Goal: Task Accomplishment & Management: Complete application form

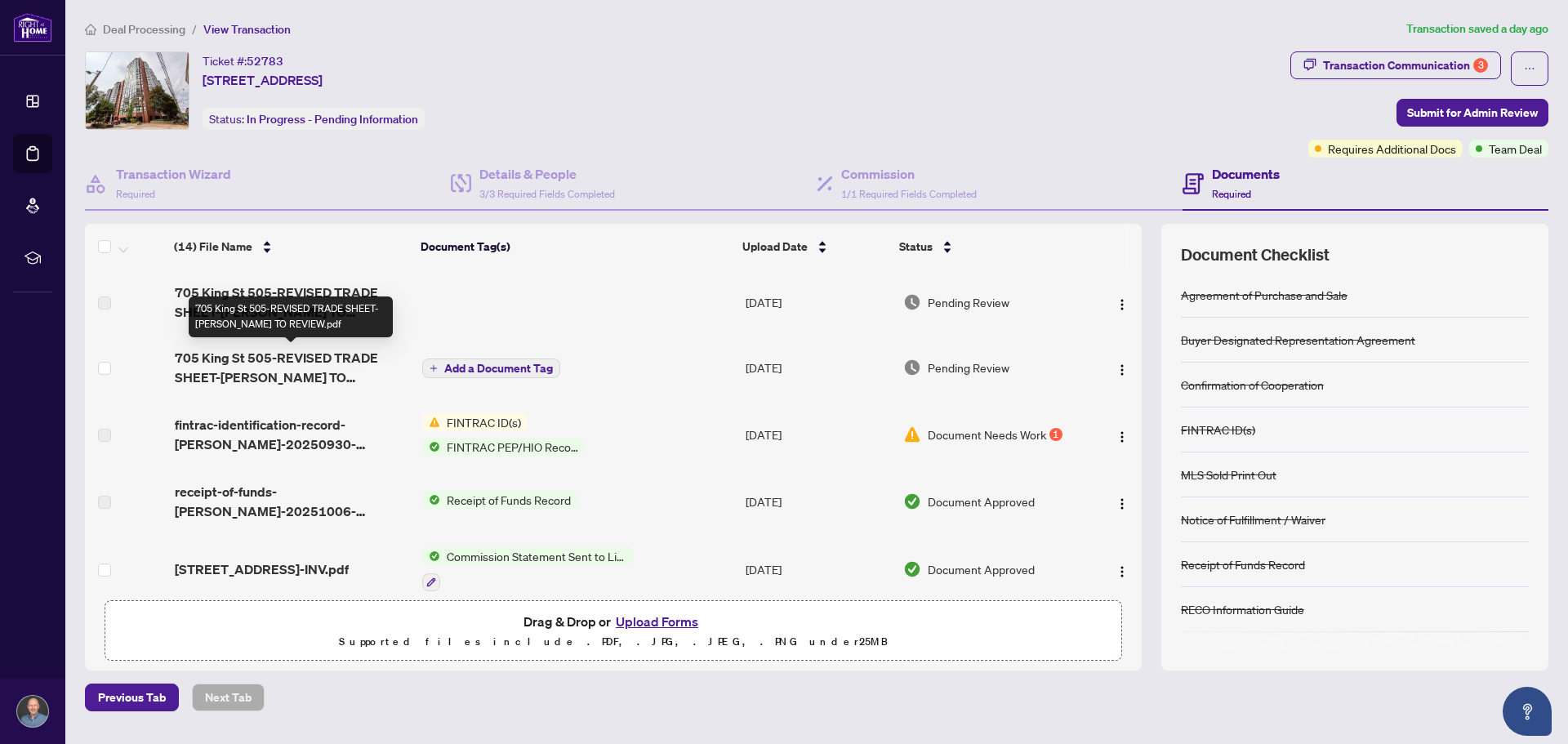
click at [301, 368] on span "705 King St 505-REVISED TRADE SHEET-[PERSON_NAME] TO REVIEW.pdf" at bounding box center [292, 368] width 234 height 39
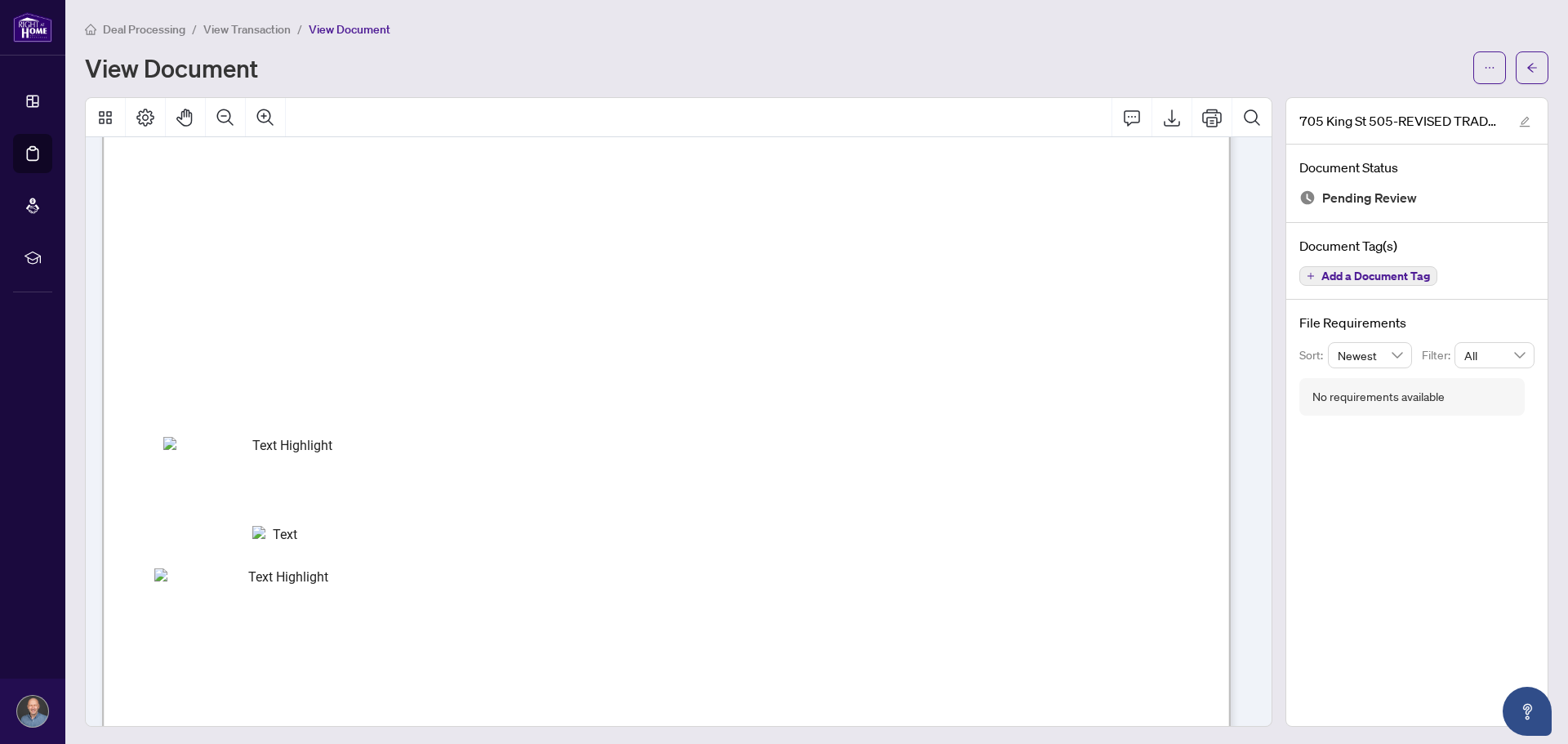
scroll to position [245, 0]
click at [1167, 116] on icon "Export" at bounding box center [1172, 117] width 20 height 20
click at [255, 22] on span "View Transaction" at bounding box center [247, 29] width 87 height 15
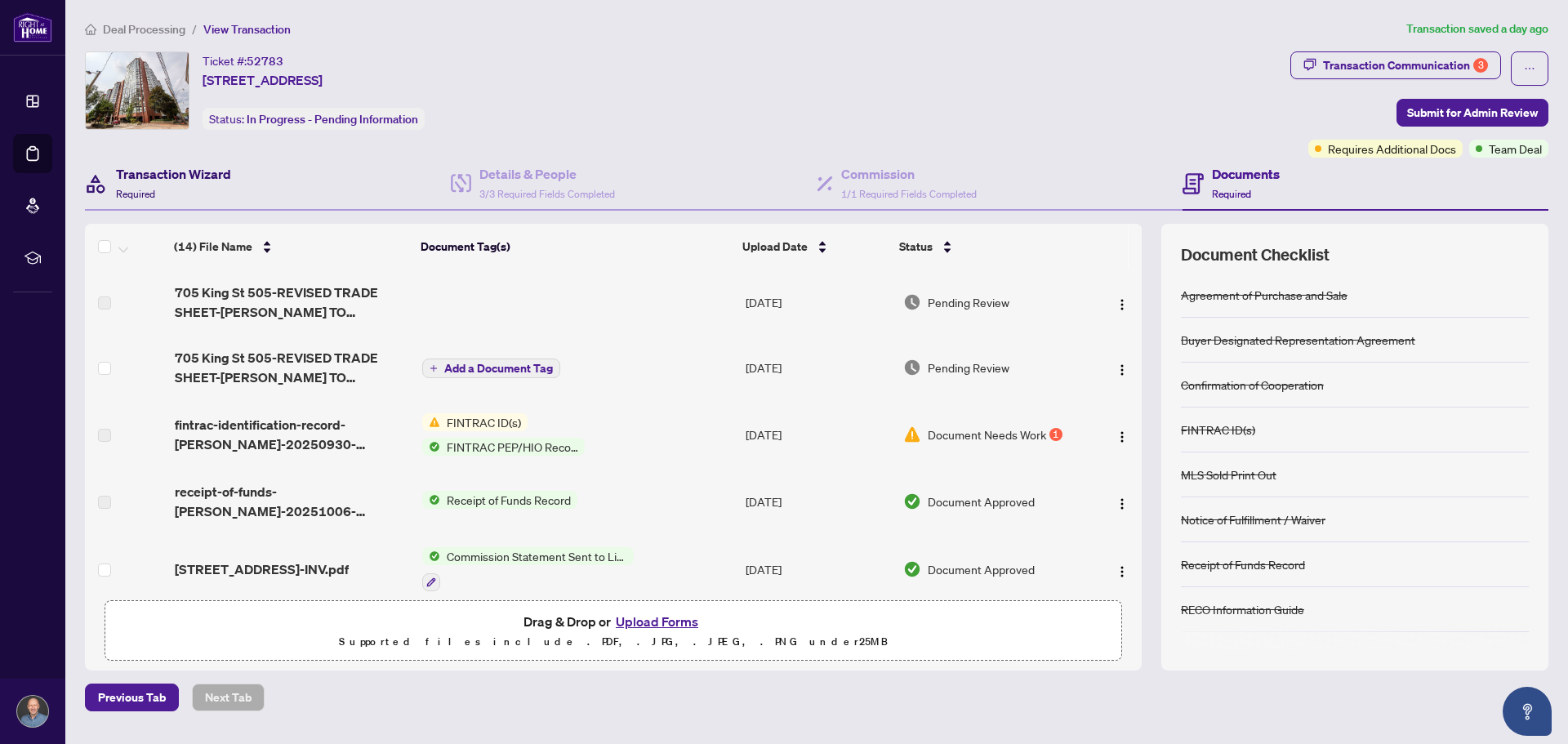
click at [159, 178] on h4 "Transaction Wizard" at bounding box center [174, 174] width 115 height 20
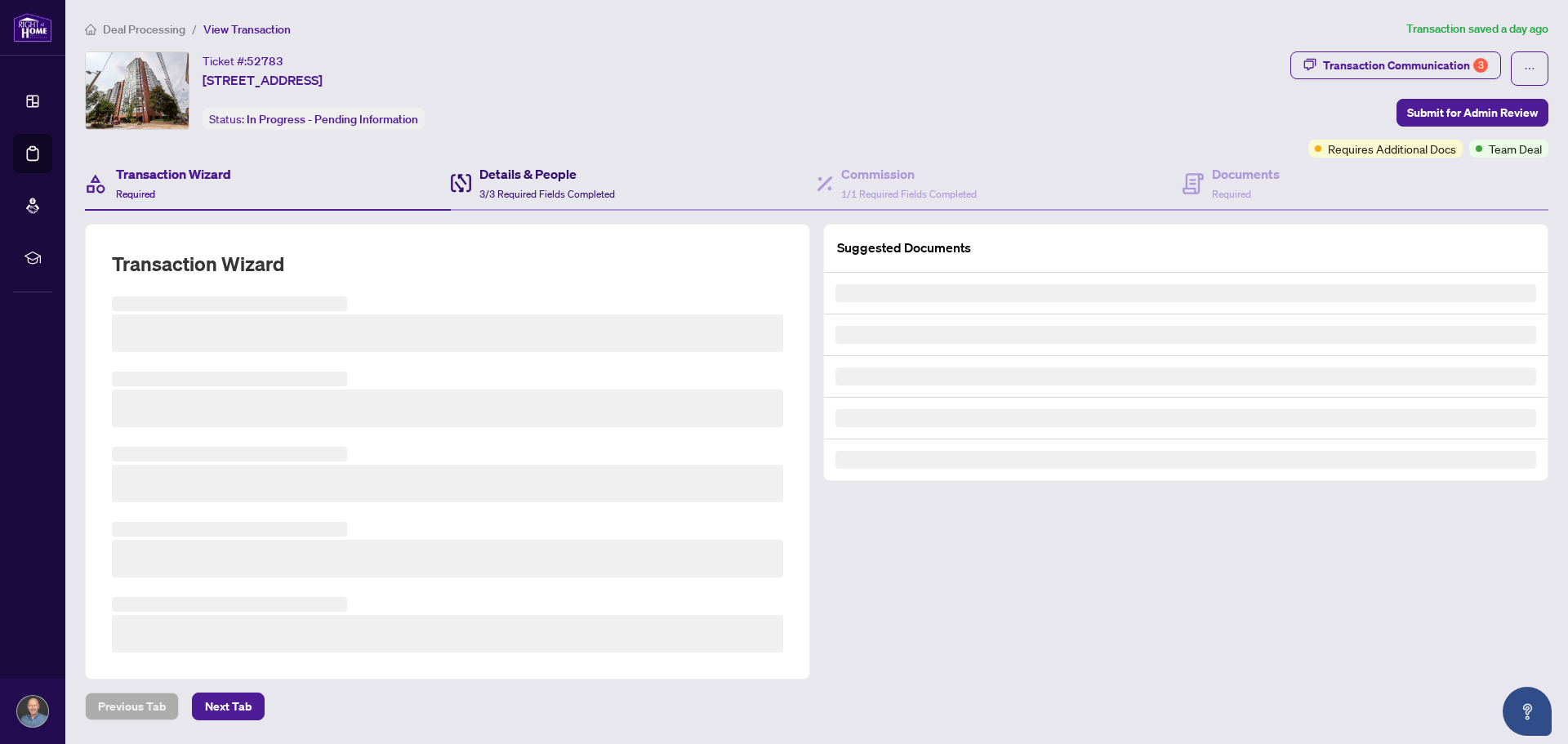
click at [535, 173] on h4 "Details & People" at bounding box center [547, 174] width 136 height 20
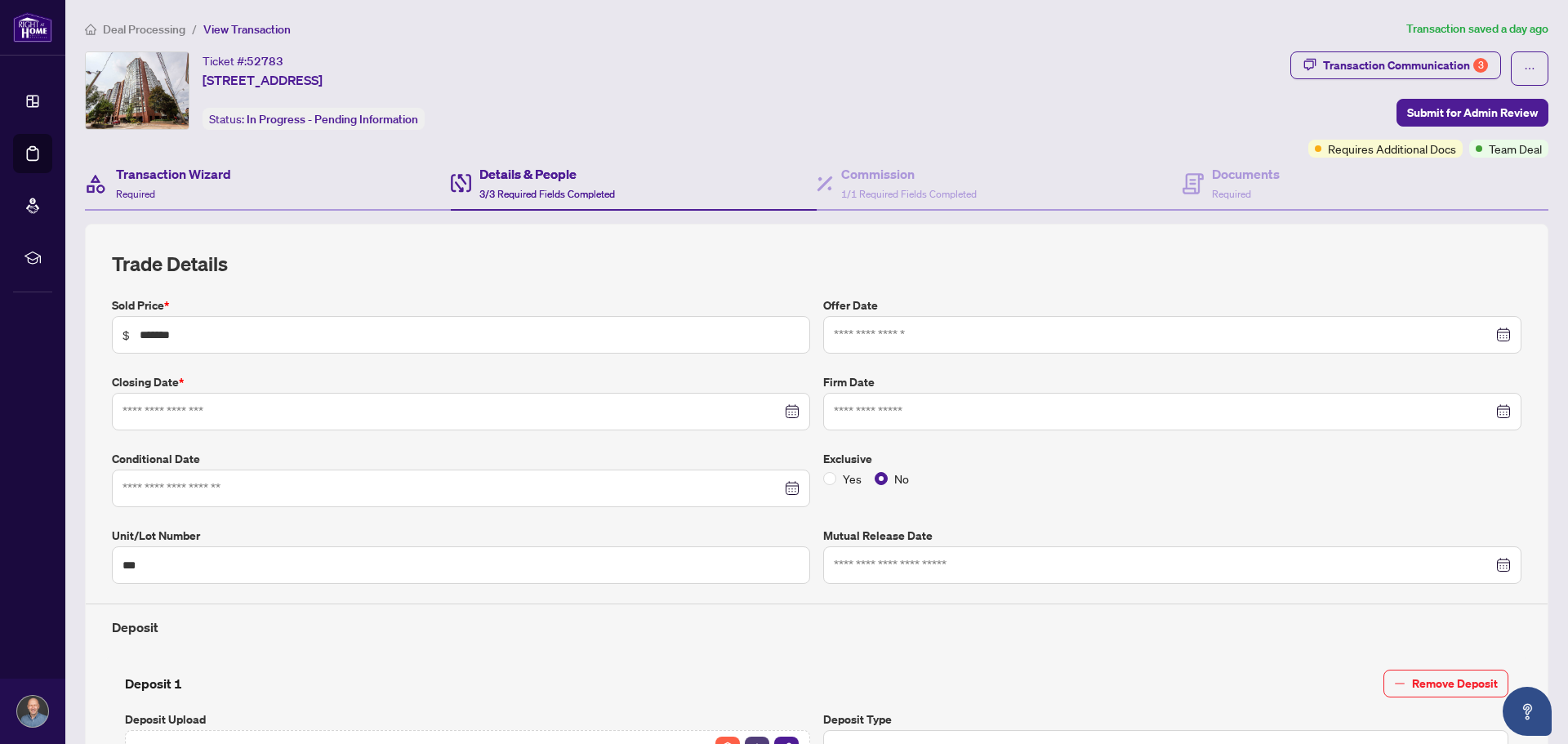
type input "**********"
click at [704, 66] on div "Ticket #: 52783 [STREET_ADDRESS] Status: In Progress - Pending Information" at bounding box center [685, 91] width 1199 height 78
click at [1225, 170] on h4 "Documents" at bounding box center [1246, 174] width 67 height 20
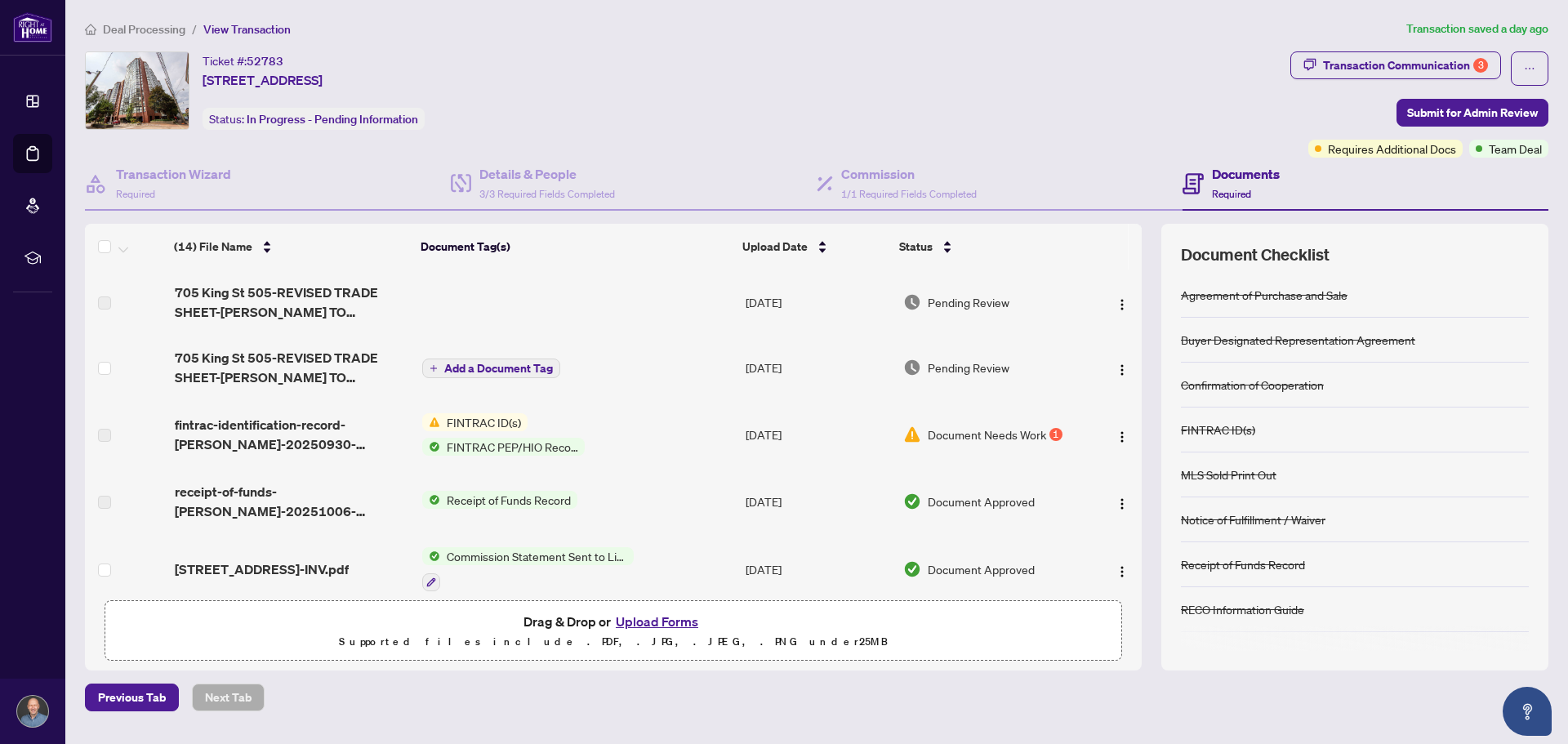
click at [647, 621] on button "Upload Forms" at bounding box center [657, 621] width 92 height 21
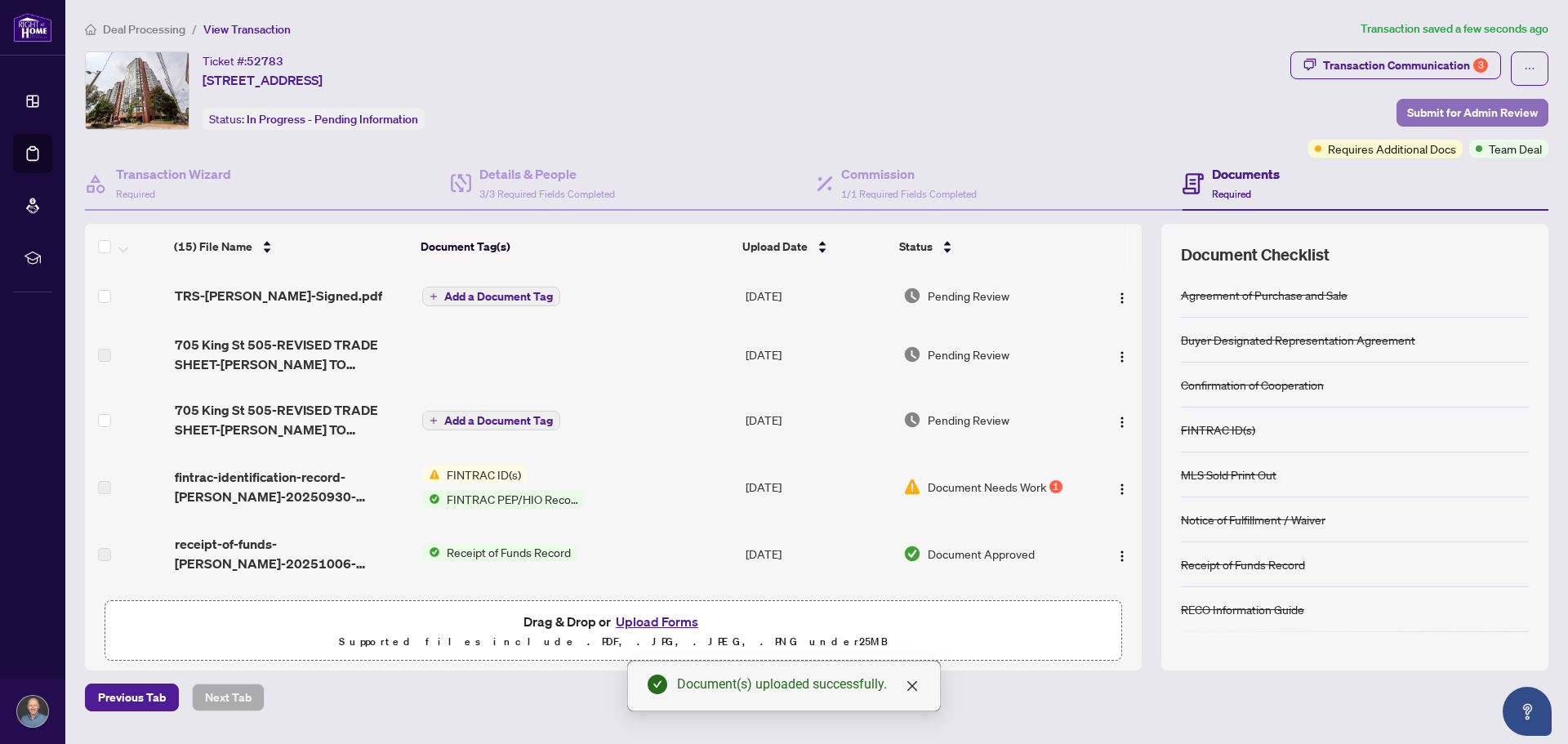
click at [1451, 113] on span "Submit for Admin Review" at bounding box center [1472, 112] width 131 height 26
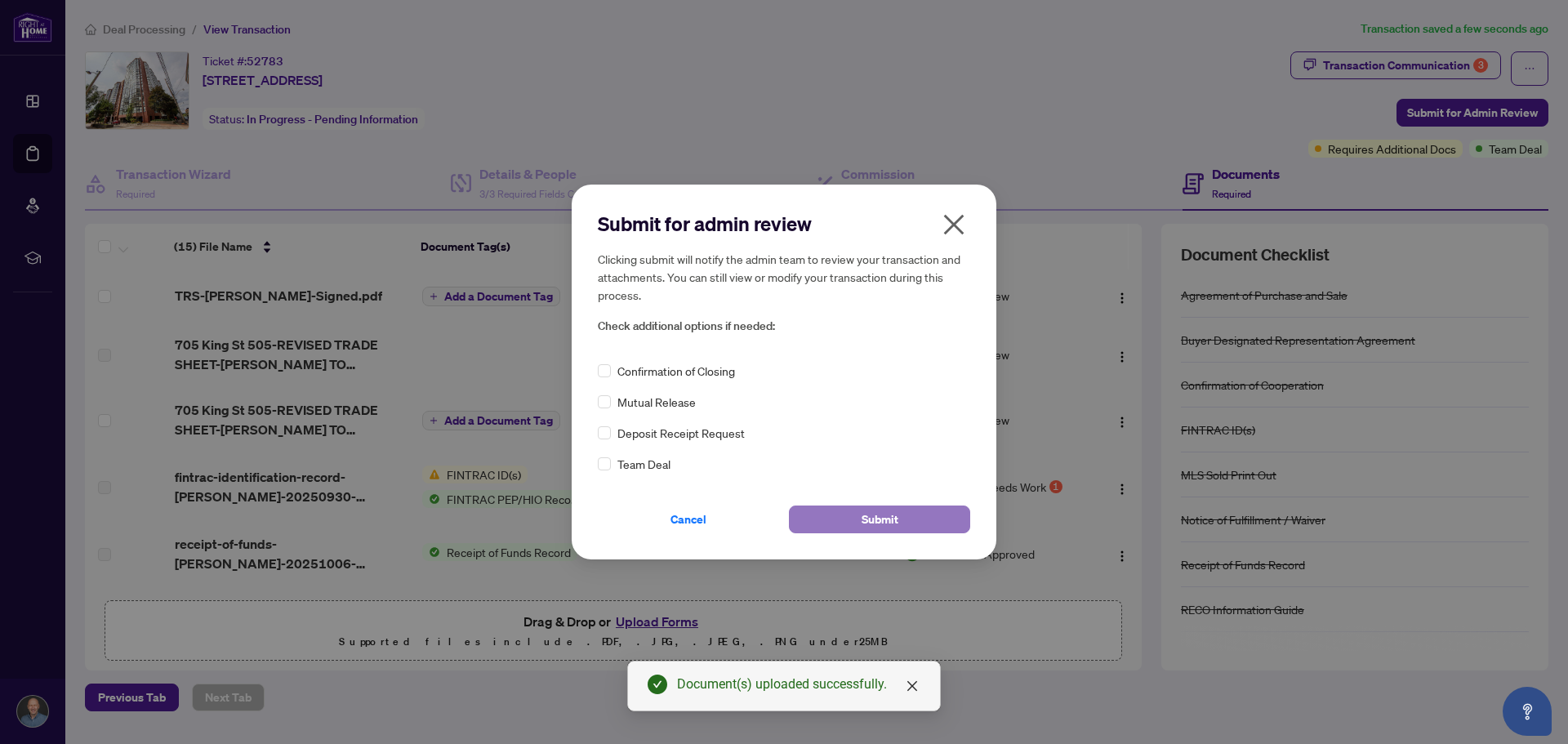
click at [887, 518] on span "Submit" at bounding box center [879, 518] width 36 height 26
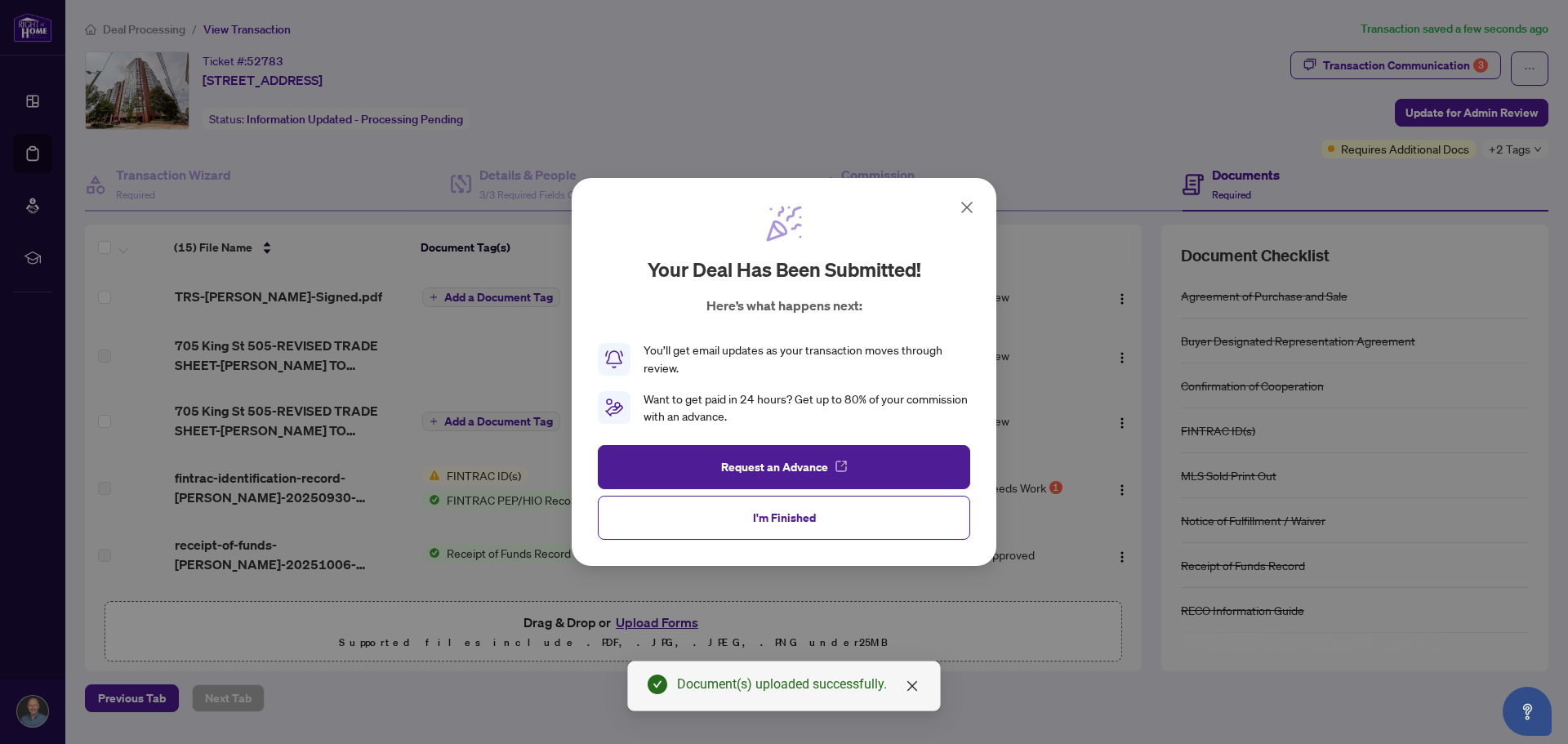
click at [778, 523] on span "I'm Finished" at bounding box center [784, 517] width 63 height 26
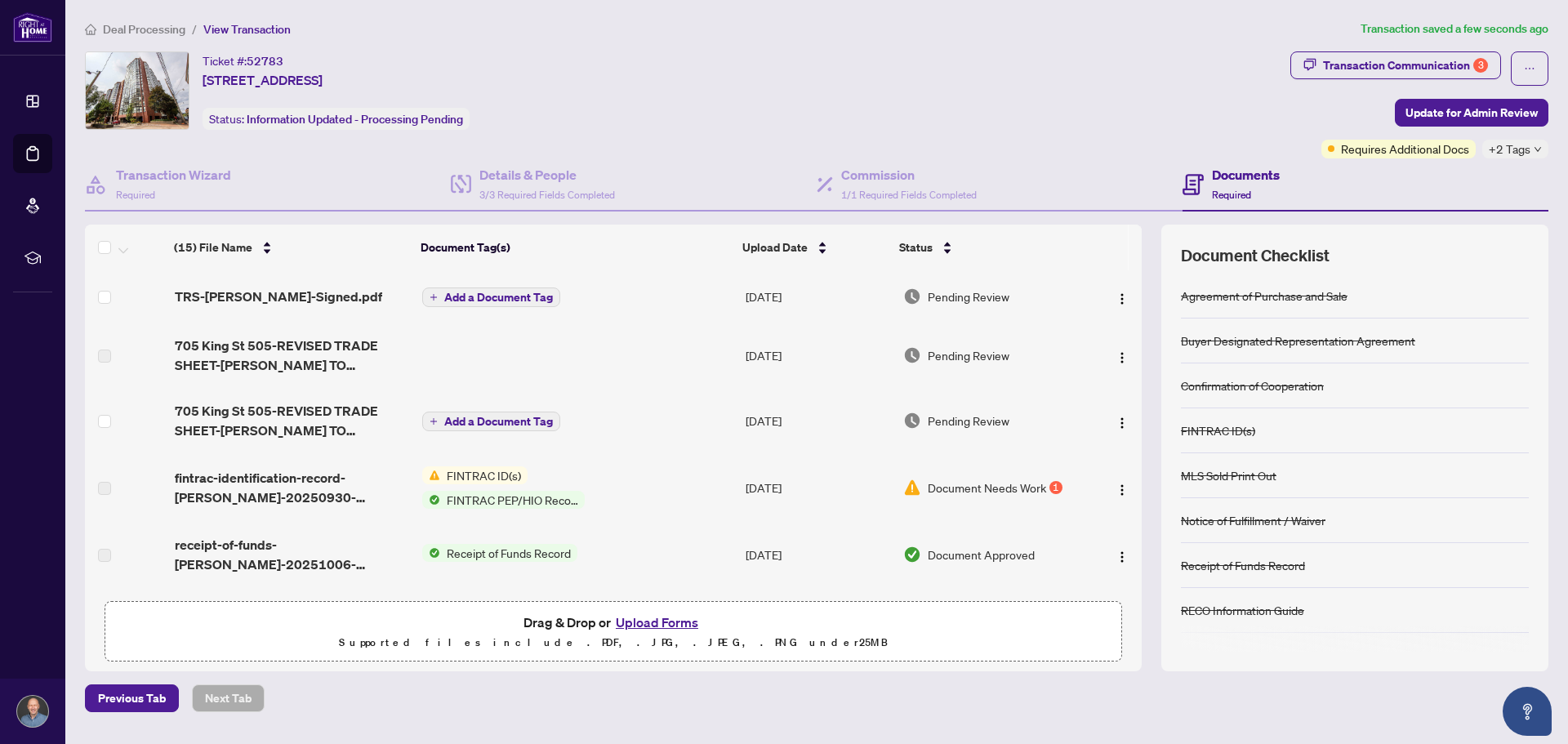
click at [106, 30] on span "Deal Processing" at bounding box center [144, 29] width 83 height 15
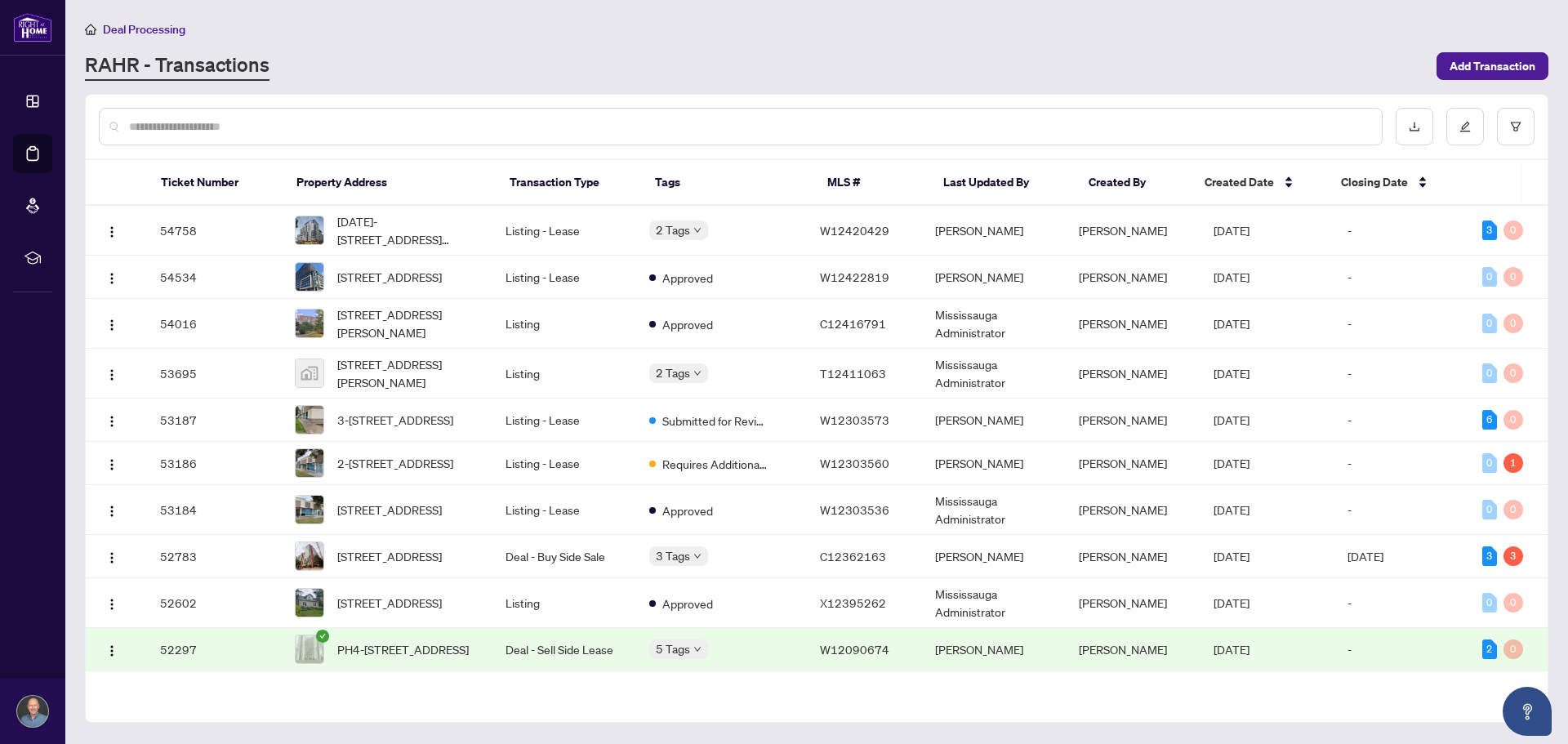
click at [627, 59] on div "RAHR - Transactions" at bounding box center [756, 66] width 1342 height 29
